Goal: Transaction & Acquisition: Download file/media

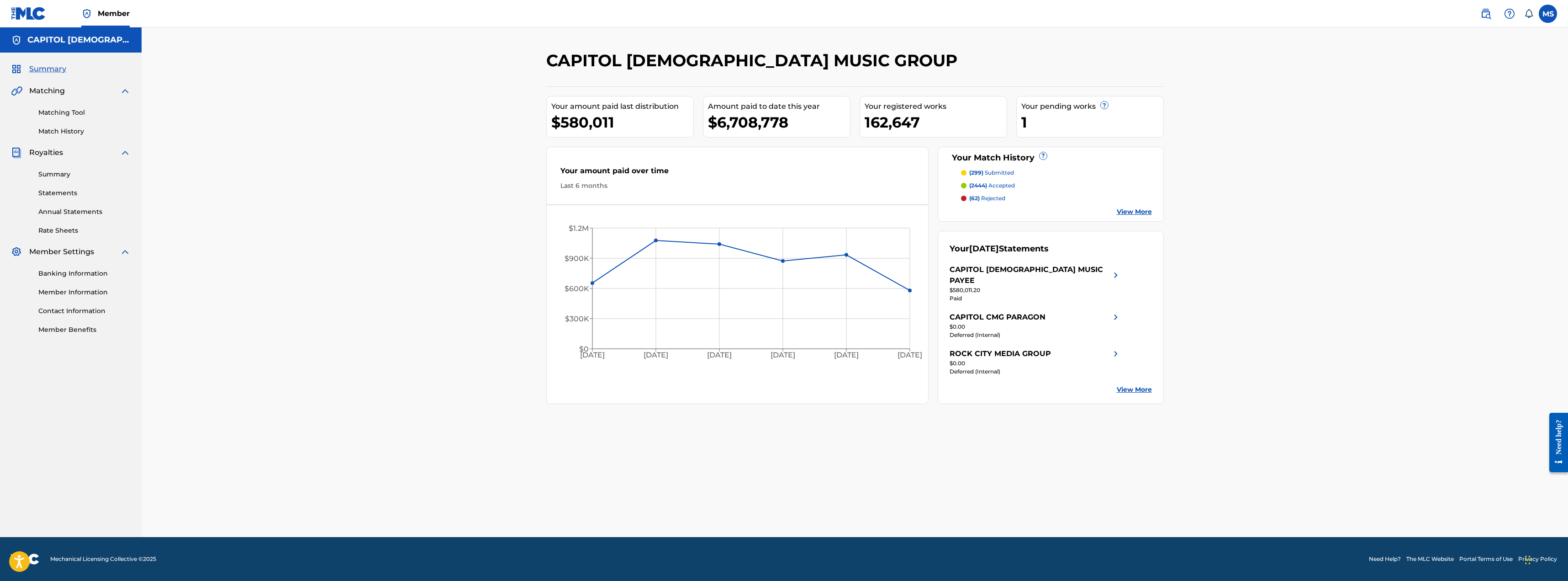
click at [62, 192] on link "Statements" at bounding box center [85, 193] width 93 height 10
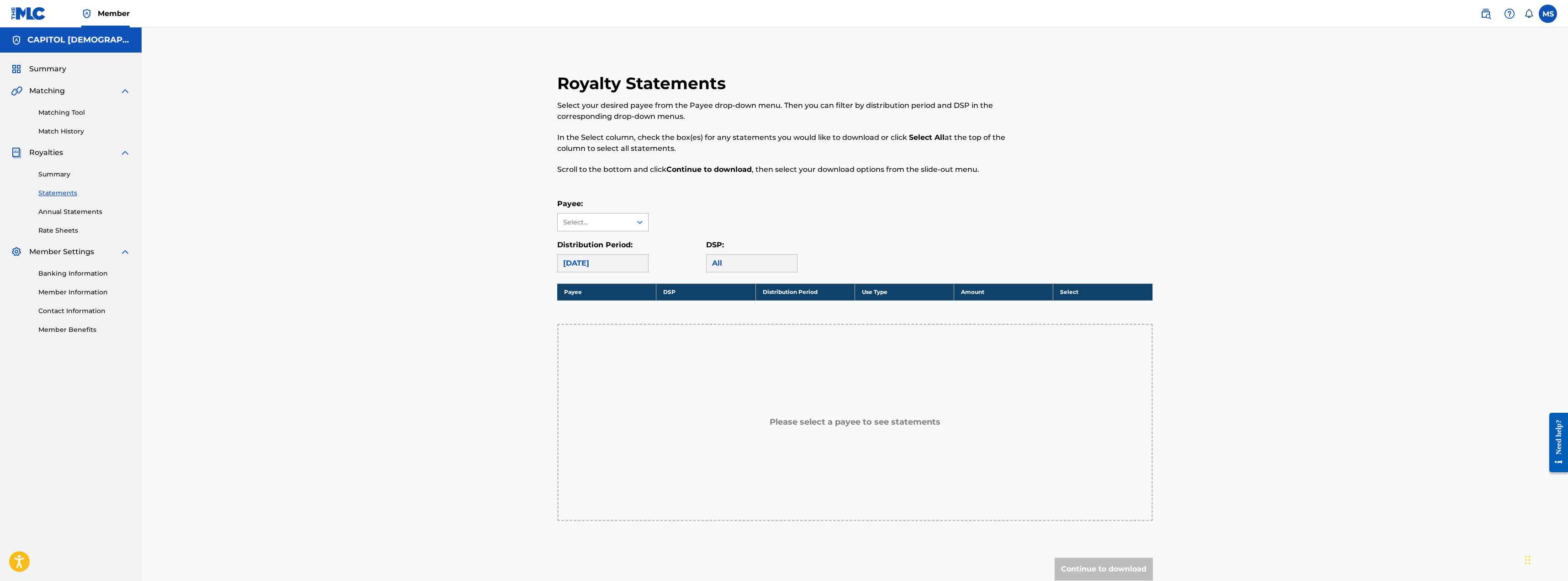
click at [587, 217] on div "Select..." at bounding box center [594, 222] width 62 height 10
click at [593, 243] on div "CAPITOL [DEMOGRAPHIC_DATA] MUSIC PAYEE" at bounding box center [603, 254] width 91 height 45
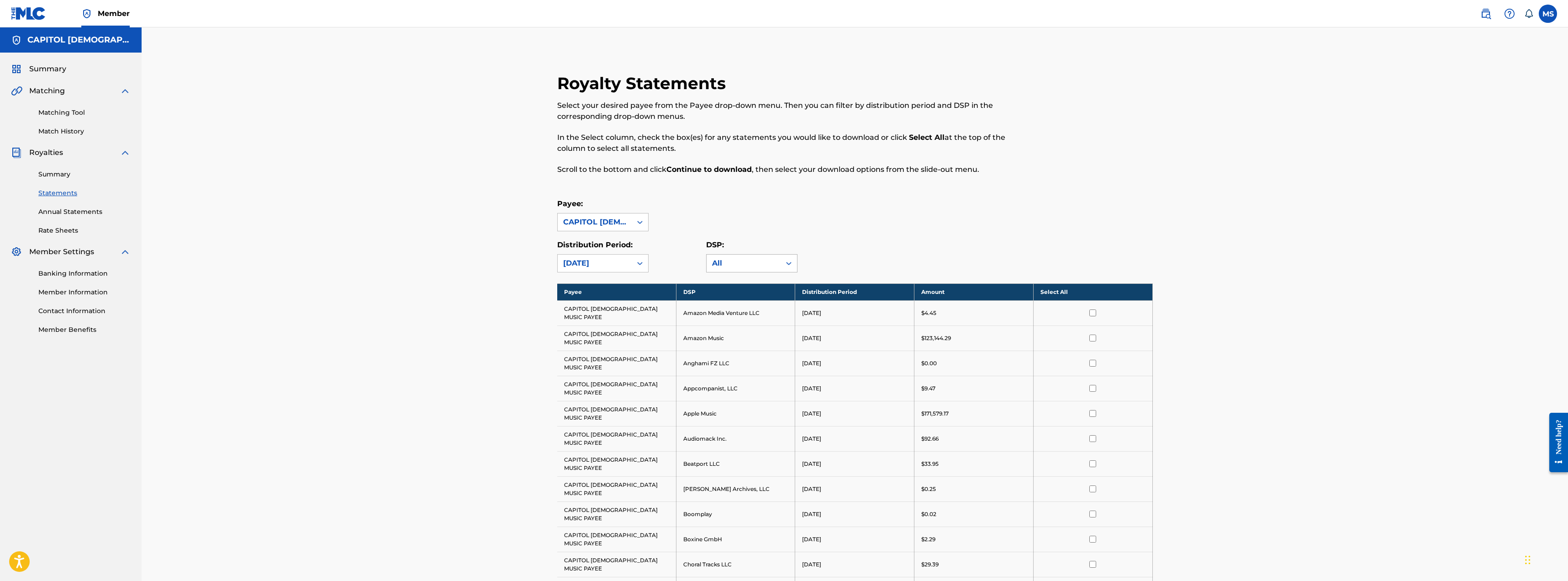
click at [692, 256] on div "All" at bounding box center [744, 263] width 74 height 18
click at [692, 292] on div "Spotify" at bounding box center [752, 280] width 91 height 23
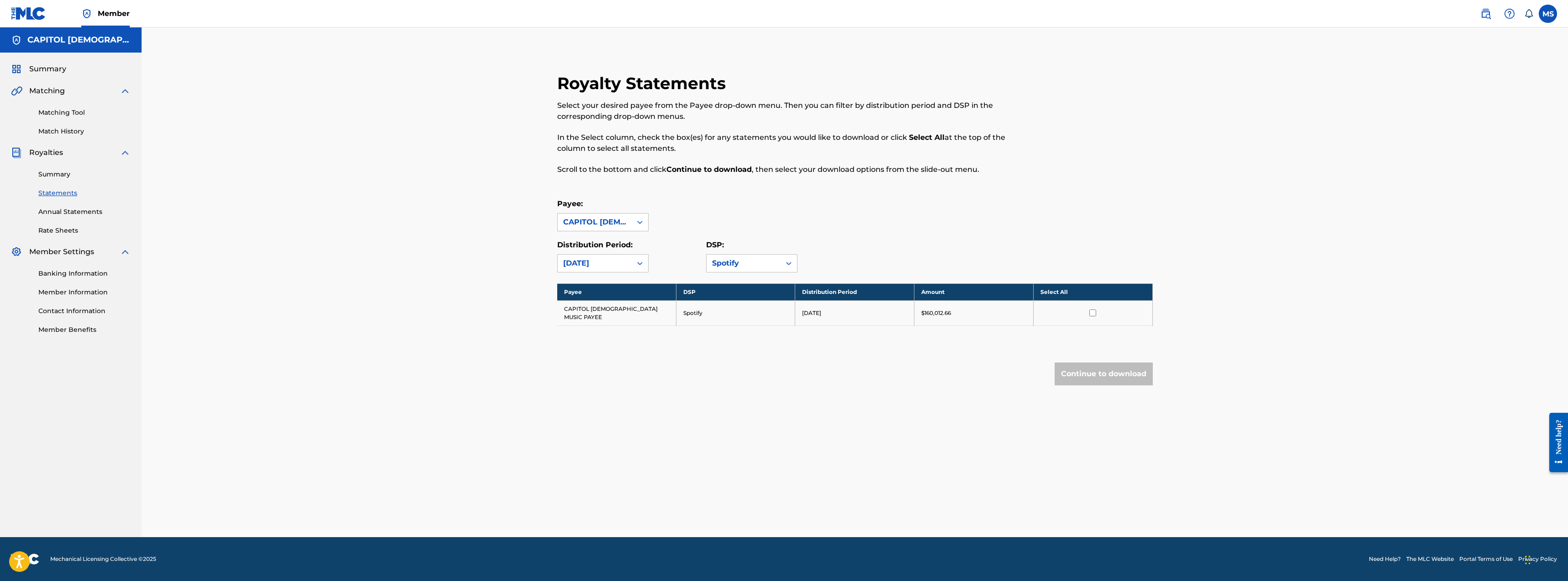
click at [692, 309] on input "checkbox" at bounding box center [1093, 312] width 7 height 7
click at [692, 358] on button "Continue to download" at bounding box center [1104, 374] width 98 height 23
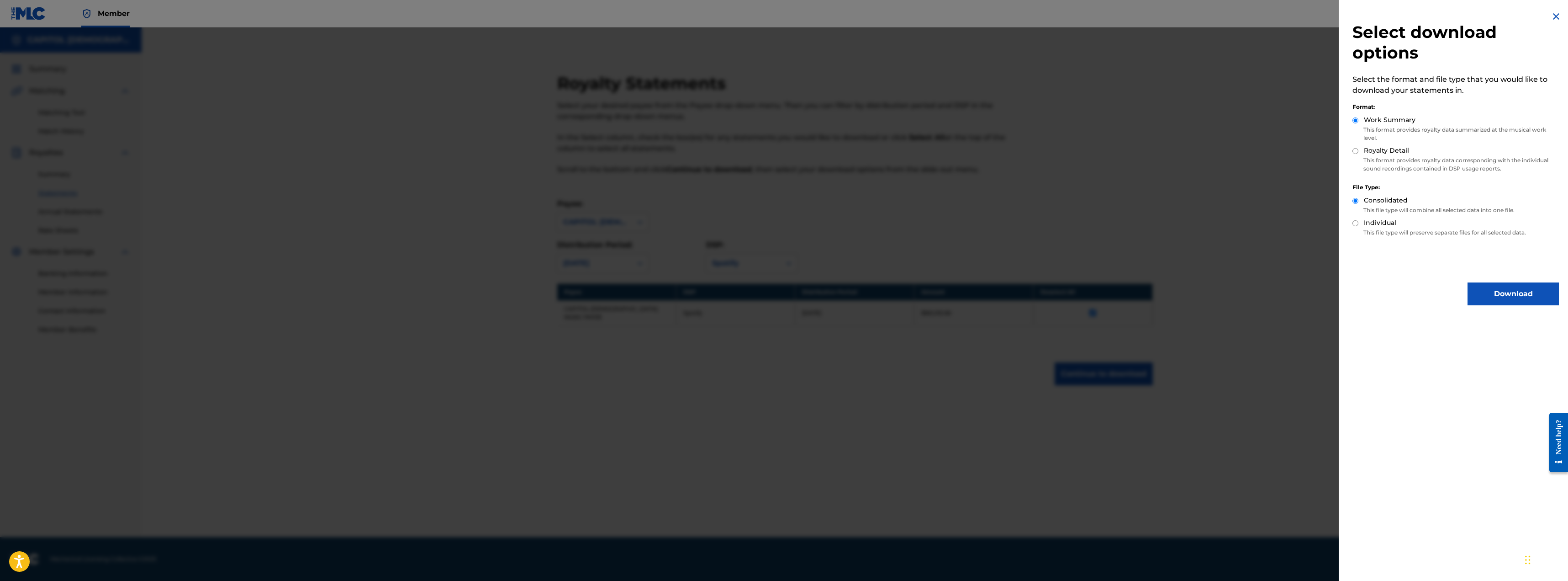
click at [692, 161] on p "This format provides royalty data corresponding with the individual sound recor…" at bounding box center [1455, 164] width 206 height 16
click at [692, 151] on div "Royalty Detail" at bounding box center [1455, 150] width 206 height 10
click at [692, 149] on div "Royalty Detail" at bounding box center [1455, 150] width 206 height 10
click at [692, 150] on input "Royalty Detail" at bounding box center [1356, 151] width 6 height 6
radio input "true"
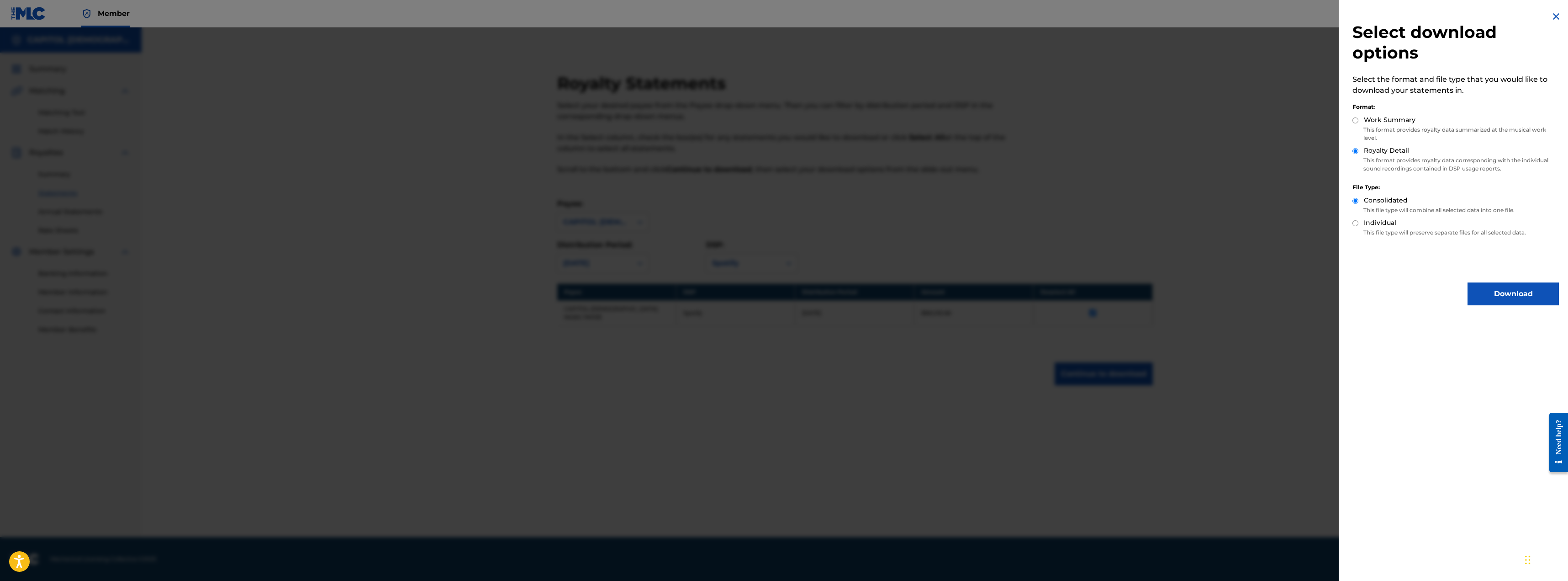
click at [692, 286] on button "Download" at bounding box center [1513, 294] width 91 height 23
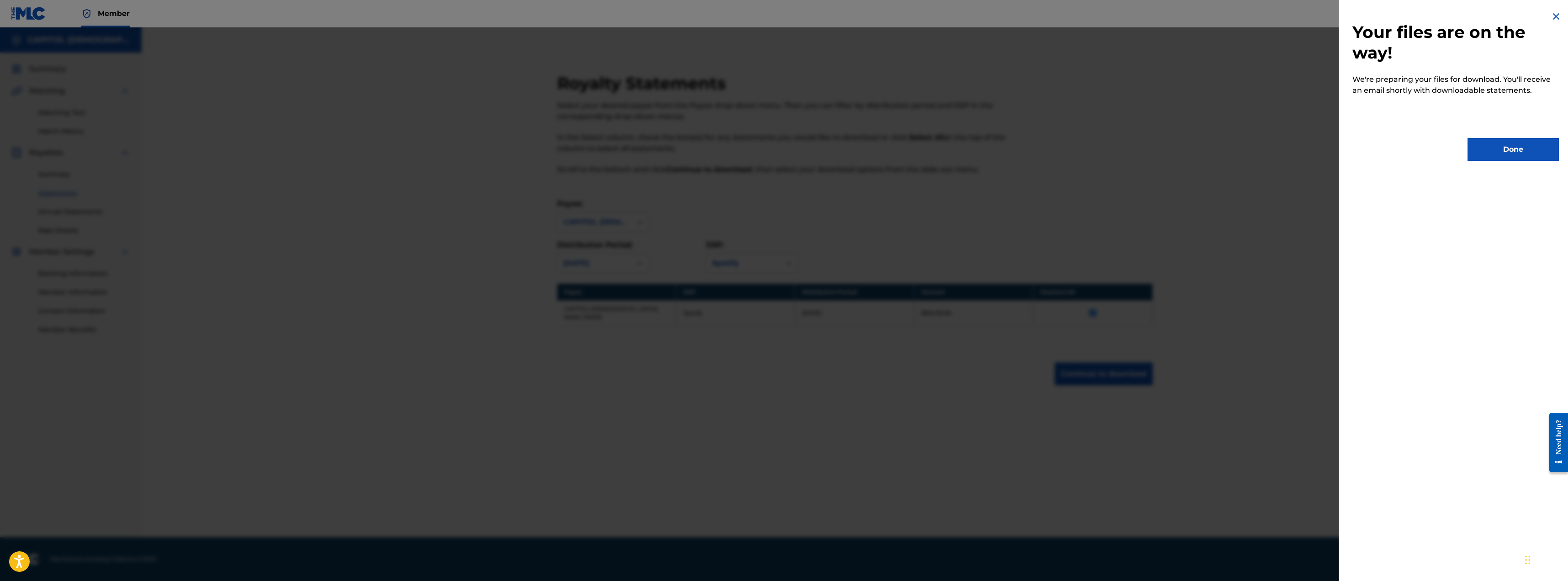
click at [692, 154] on button "Done" at bounding box center [1513, 150] width 91 height 23
